Goal: Task Accomplishment & Management: Understand process/instructions

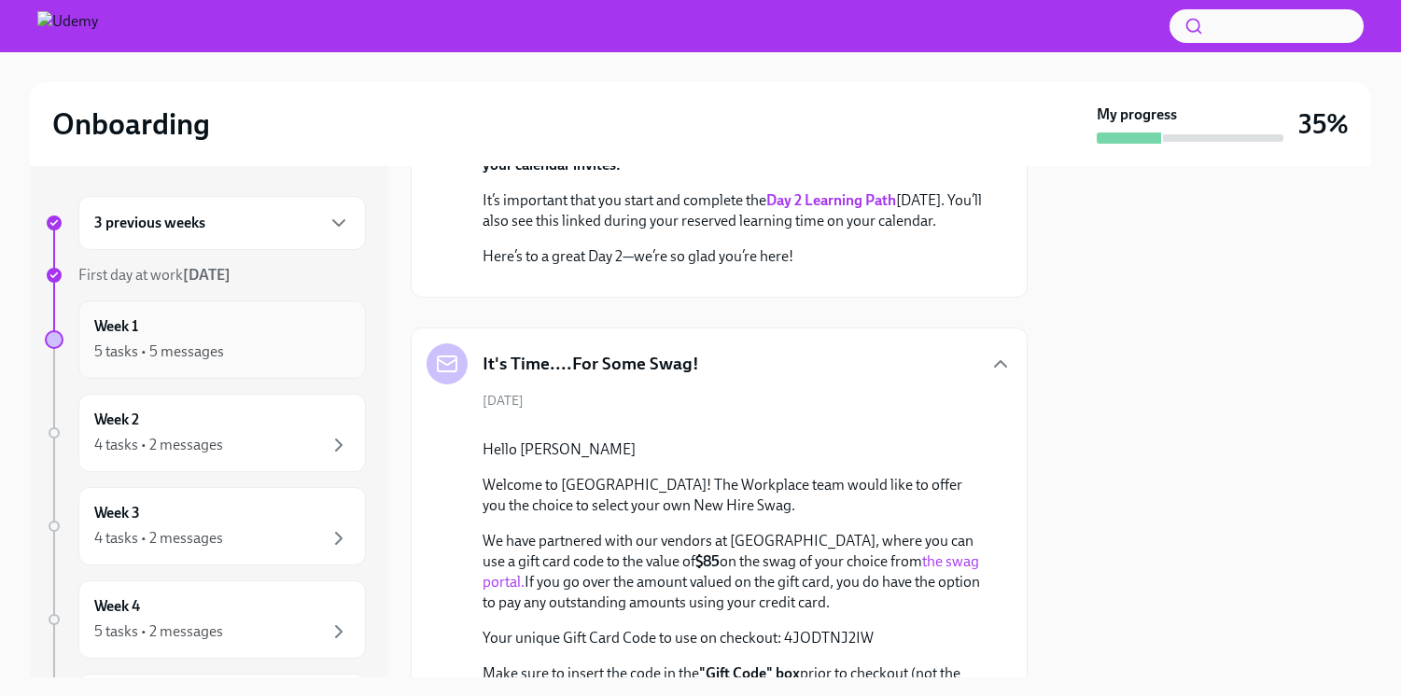
click at [174, 329] on div "Week 1 5 tasks • 5 messages" at bounding box center [222, 339] width 256 height 47
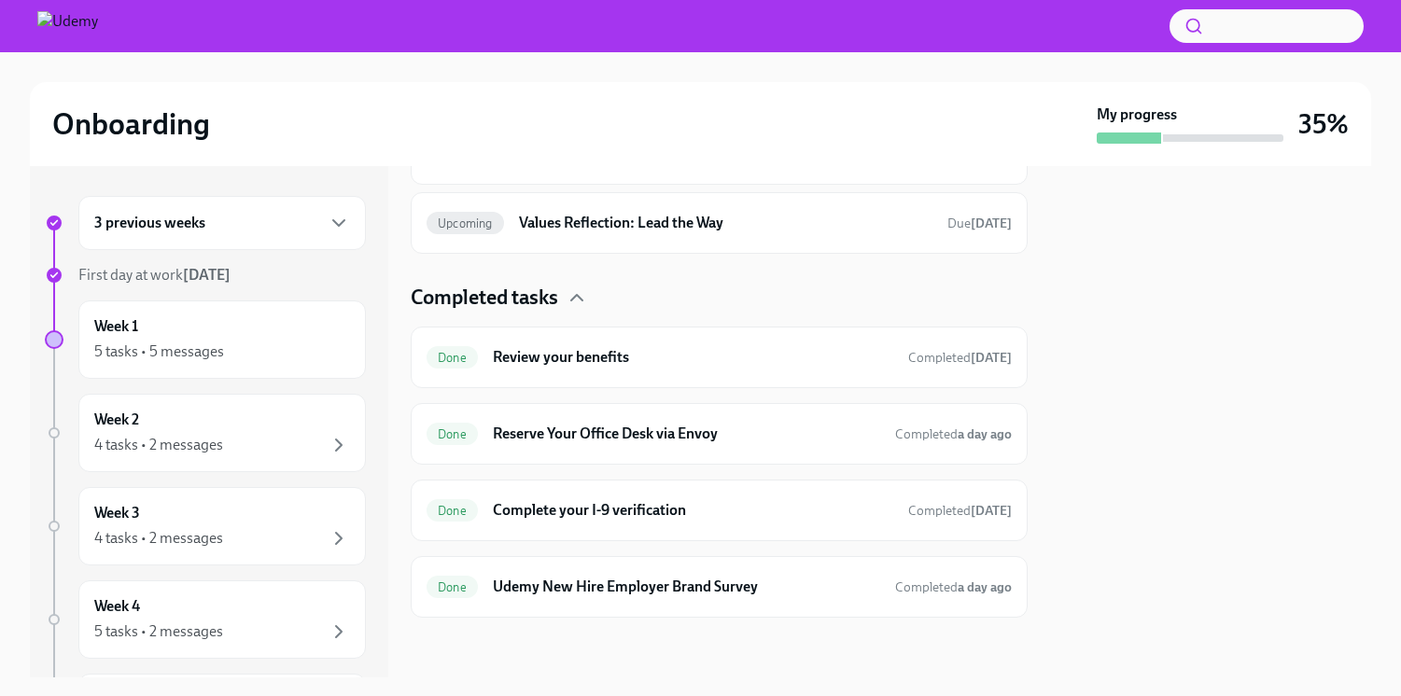
scroll to position [4028, 0]
click at [648, 254] on div "Upcoming Values Reflection: Lead the Way Due [DATE]" at bounding box center [719, 223] width 617 height 62
click at [645, 233] on h6 "Values Reflection: Lead the Way" at bounding box center [726, 223] width 414 height 21
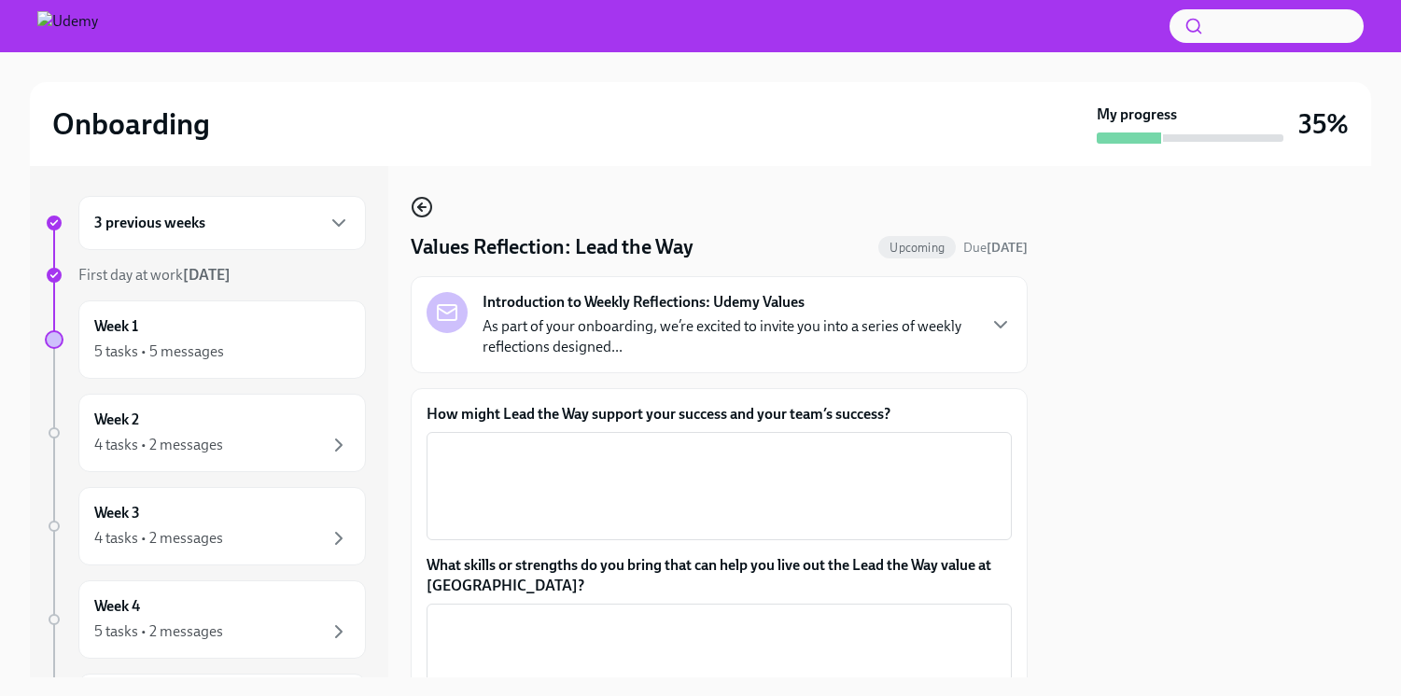
click at [427, 212] on icon "button" at bounding box center [422, 207] width 22 height 22
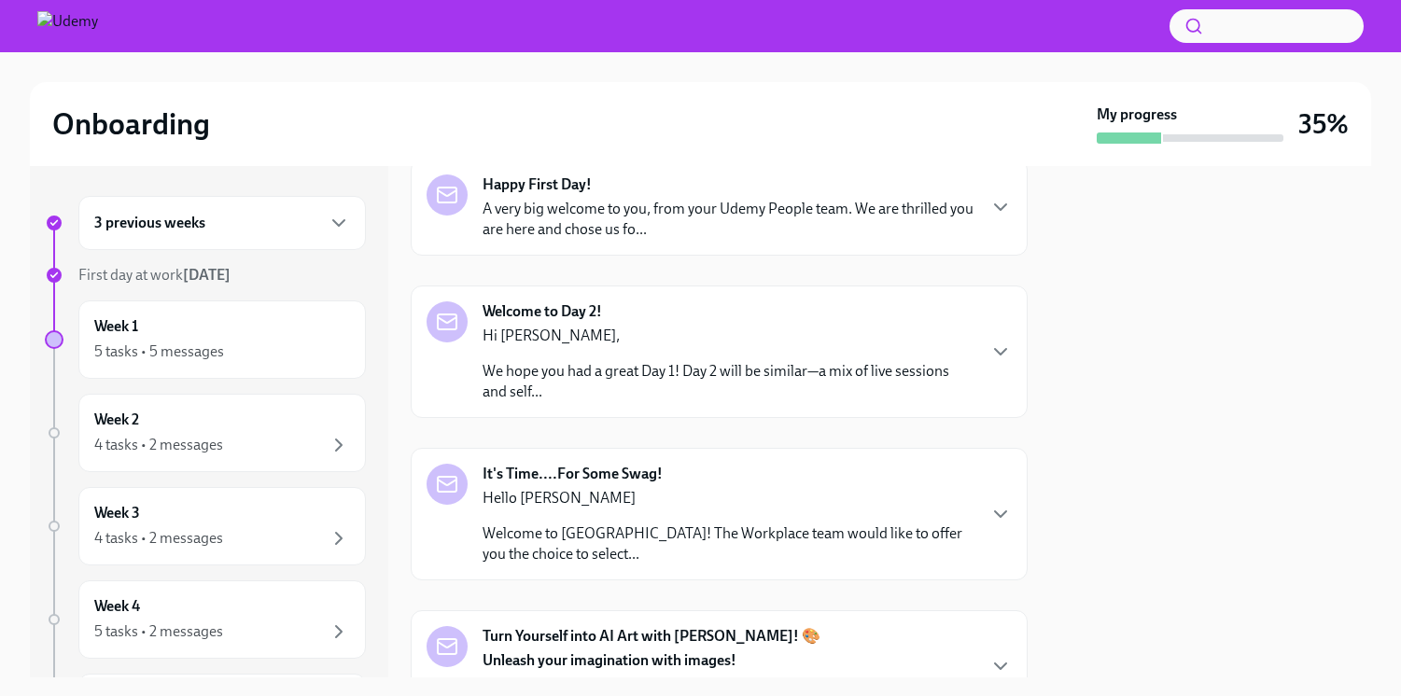
scroll to position [96, 0]
click at [260, 443] on div "4 tasks • 2 messages" at bounding box center [222, 445] width 256 height 22
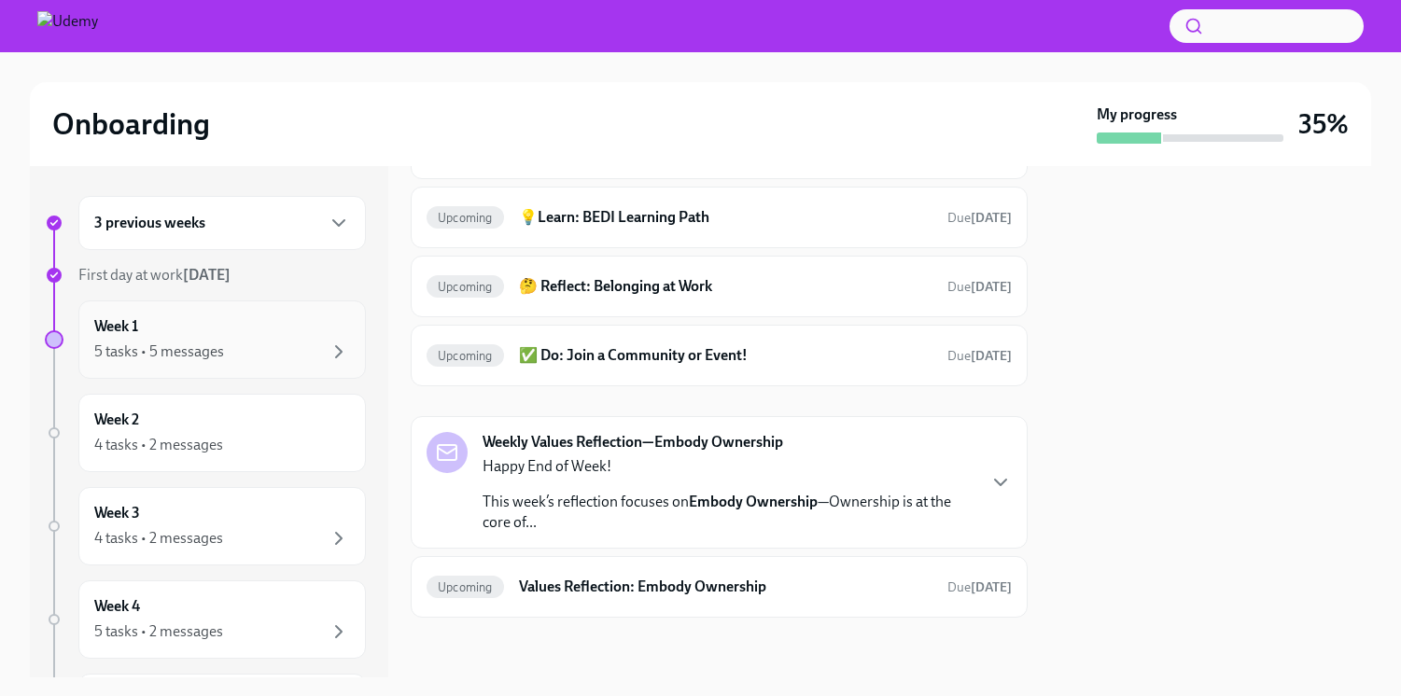
click at [227, 370] on div "Week 1 5 tasks • 5 messages" at bounding box center [222, 340] width 288 height 78
